Goal: Navigation & Orientation: Find specific page/section

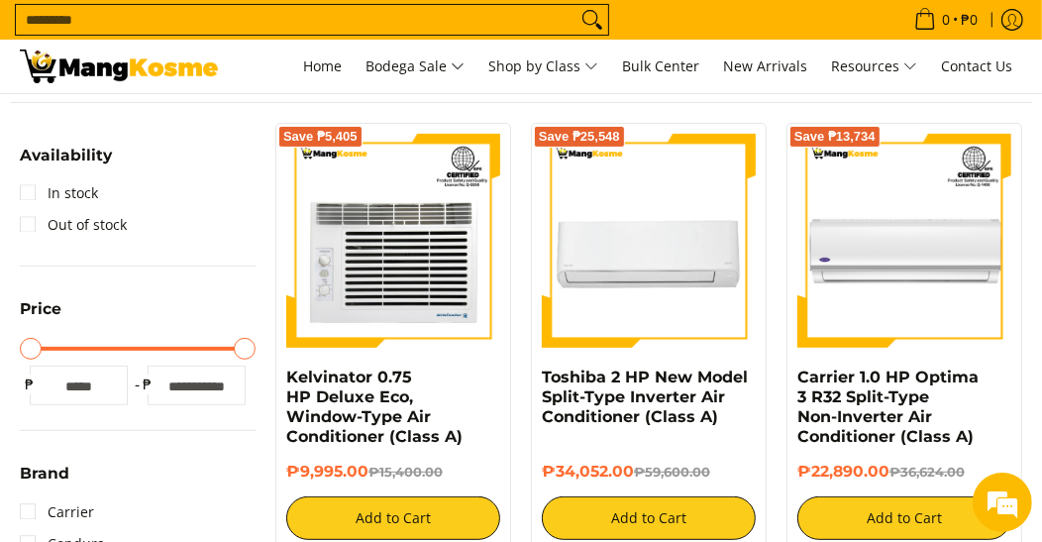
scroll to position [293, 0]
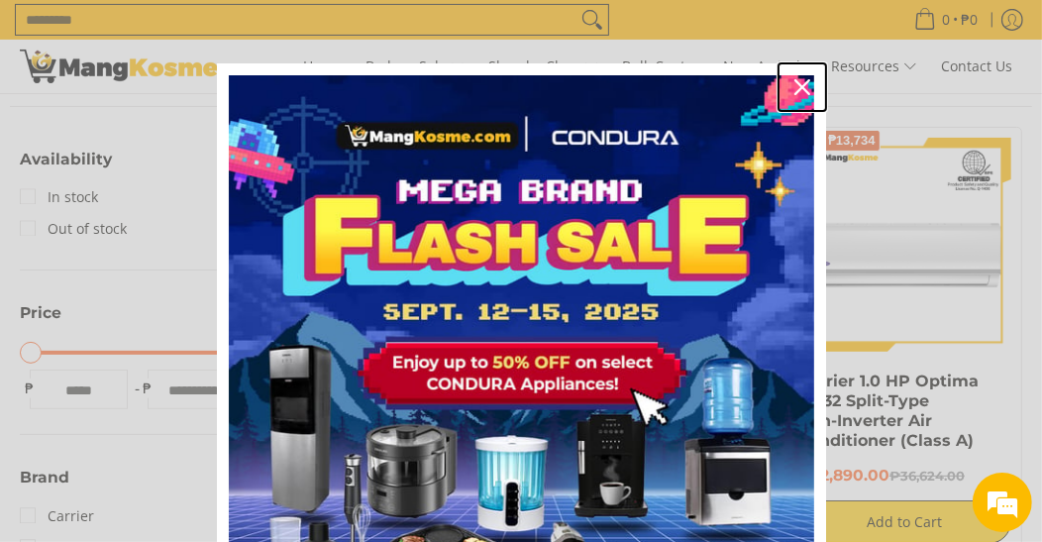
click at [794, 89] on icon "close icon" at bounding box center [802, 87] width 16 height 16
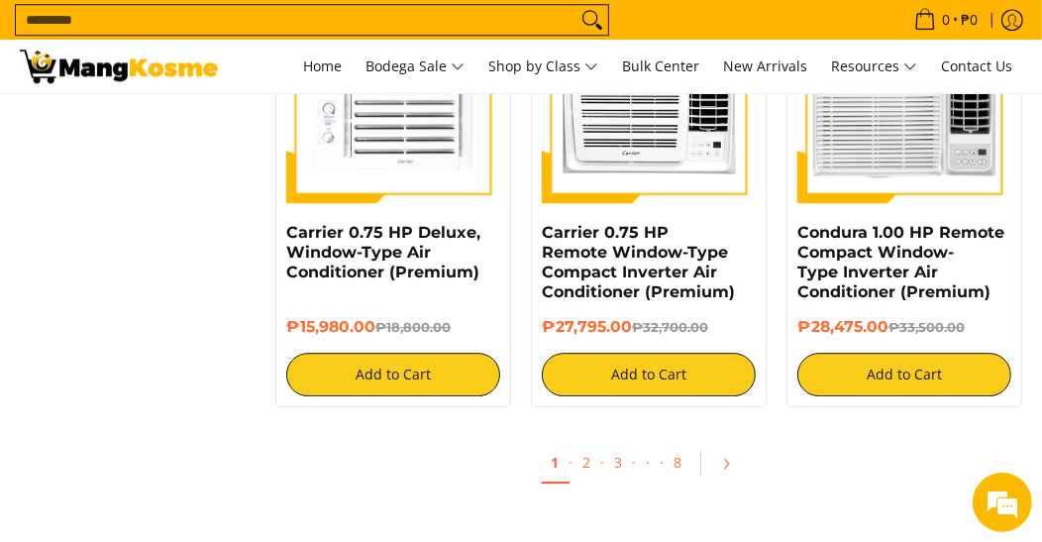
scroll to position [3660, 0]
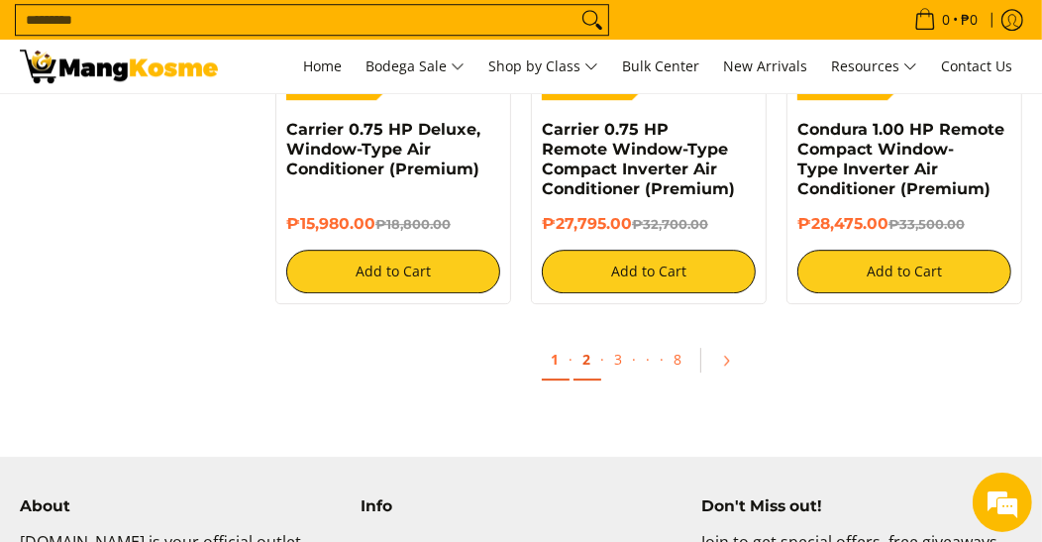
click at [585, 360] on link "2" at bounding box center [587, 360] width 28 height 41
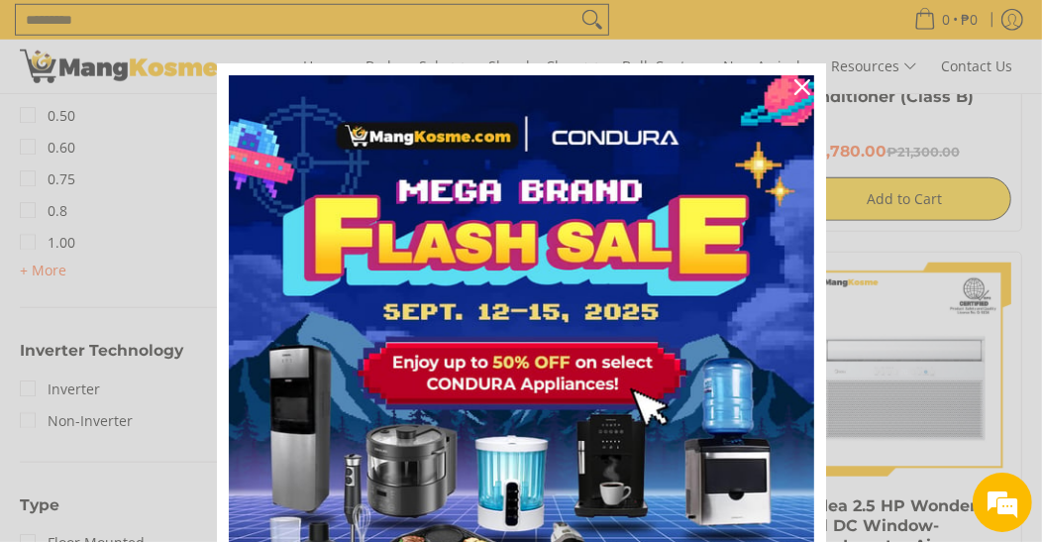
scroll to position [987, 0]
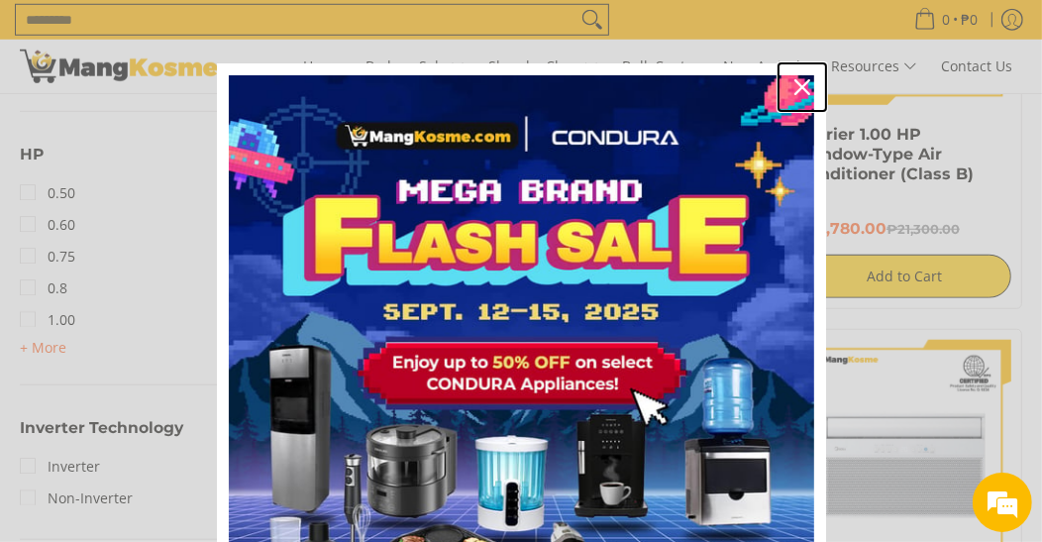
click at [794, 84] on icon "close icon" at bounding box center [802, 87] width 16 height 16
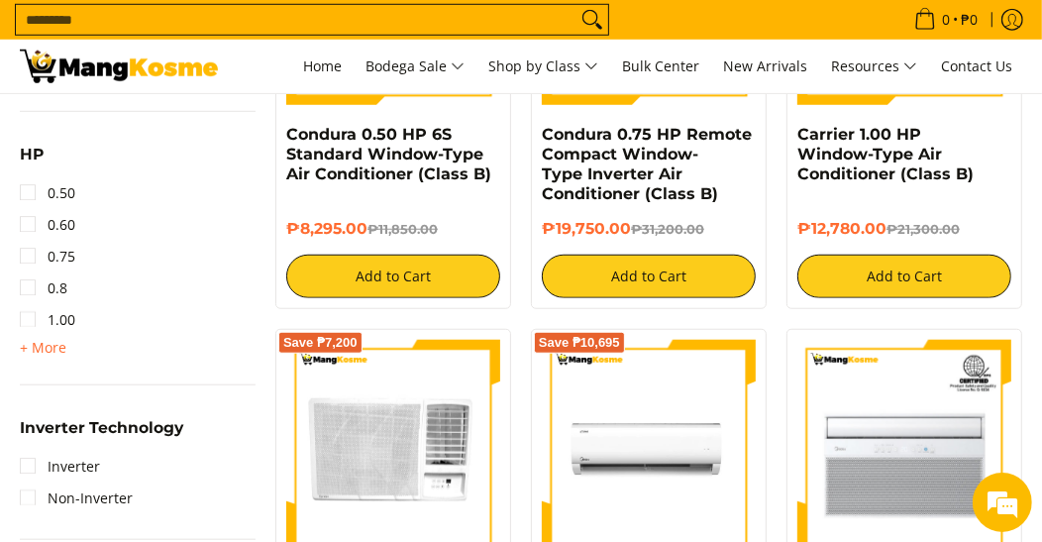
scroll to position [0, 0]
